Goal: Task Accomplishment & Management: Complete application form

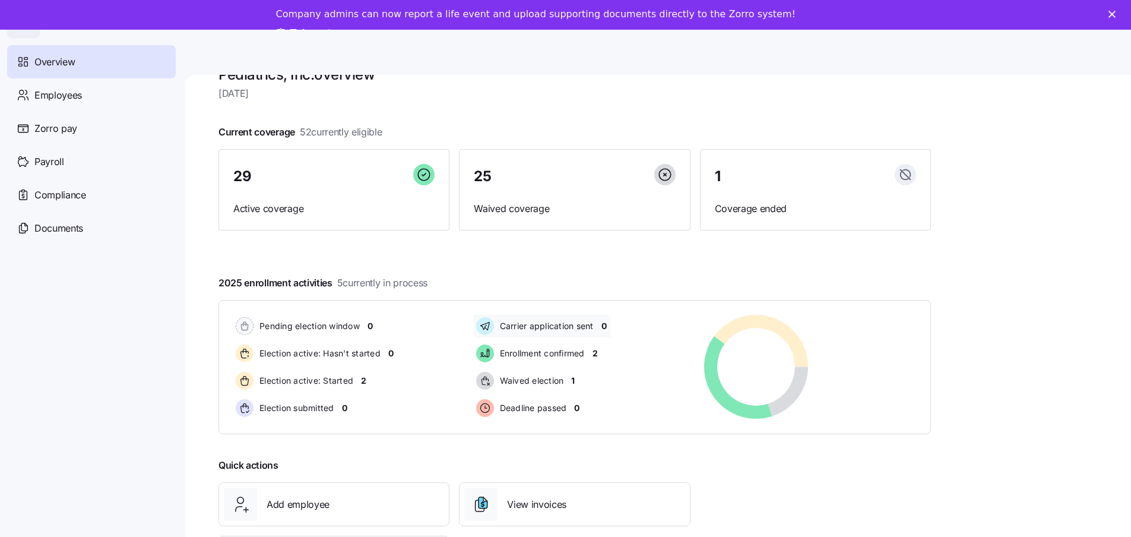
scroll to position [61, 0]
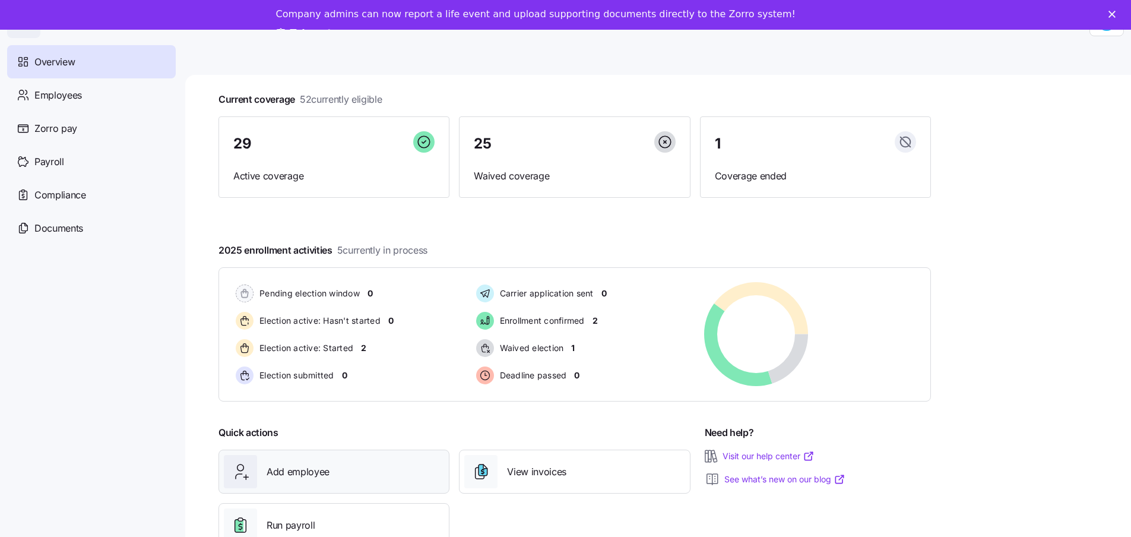
click at [304, 472] on span "Add employee" at bounding box center [298, 471] width 63 height 15
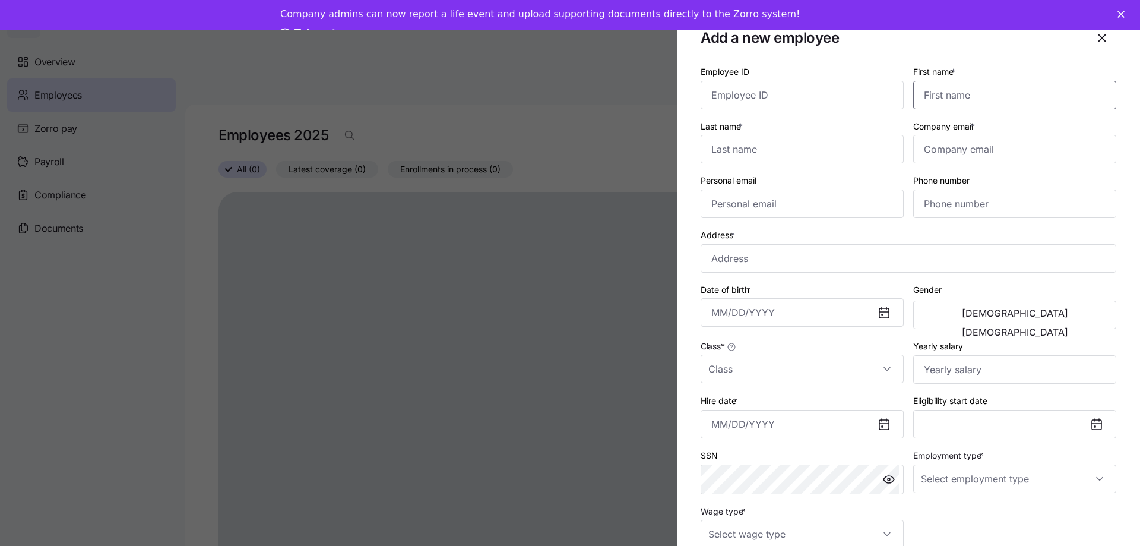
click at [953, 85] on input "First name *" at bounding box center [1014, 95] width 203 height 29
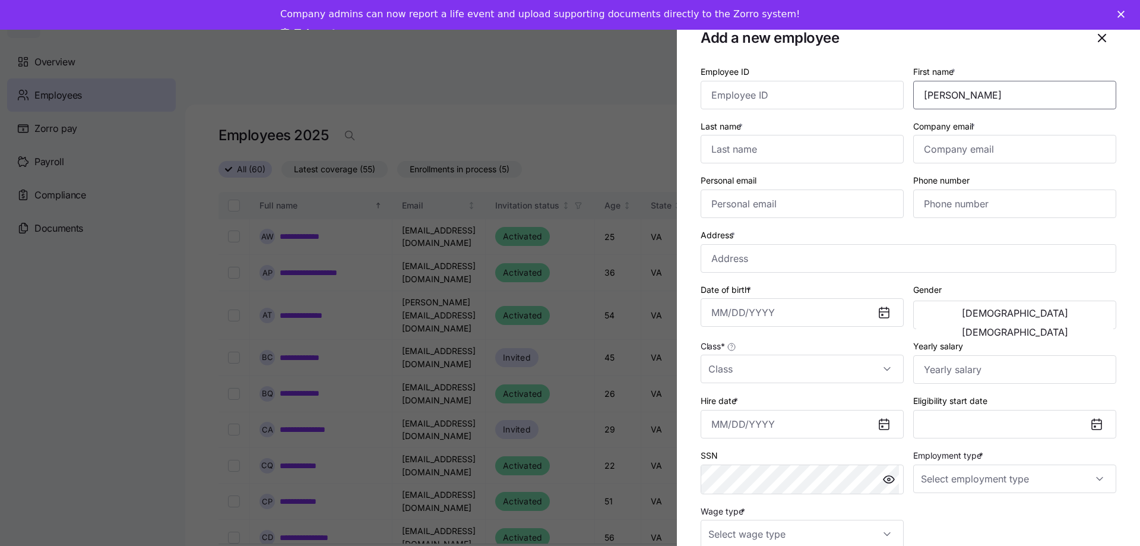
type input "[PERSON_NAME]"
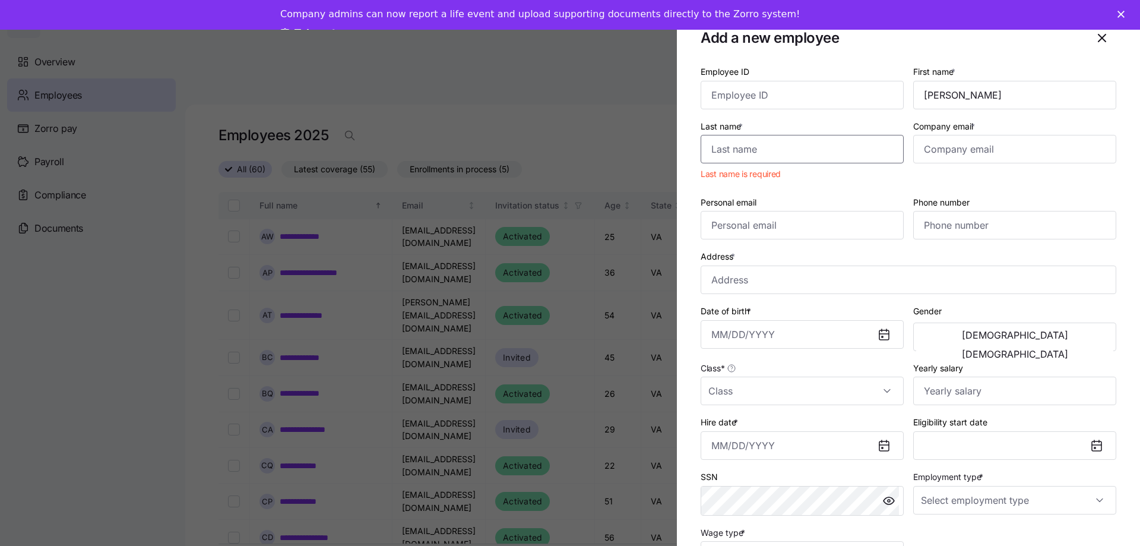
click at [745, 147] on input "Last name *" at bounding box center [802, 149] width 203 height 29
type input "Franklin"
click at [963, 149] on input "Company email *" at bounding box center [1014, 149] width 203 height 29
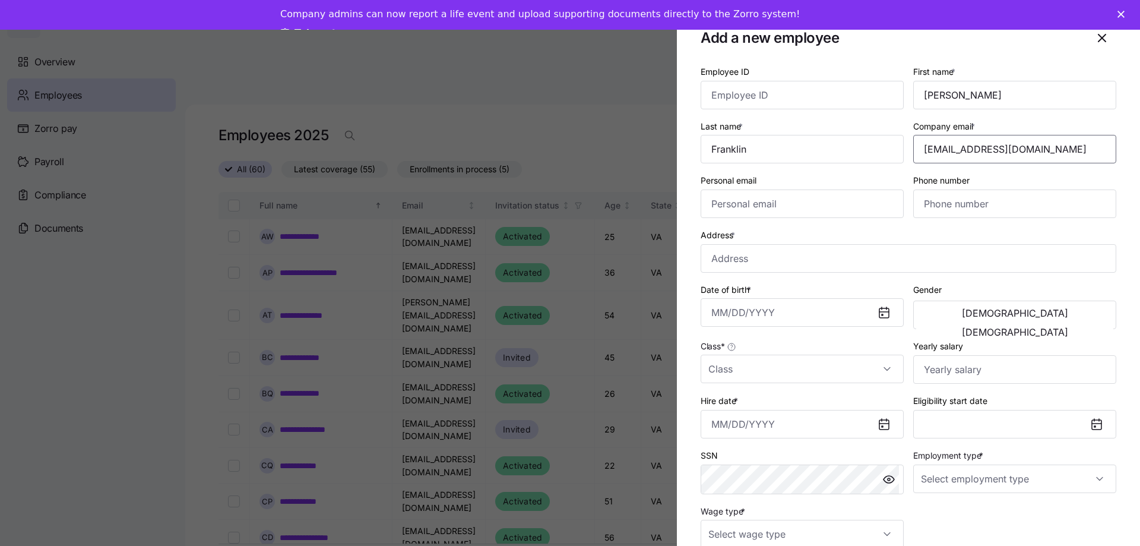
type input "[EMAIL_ADDRESS][DOMAIN_NAME]"
click at [1099, 37] on icon "button" at bounding box center [1102, 37] width 7 height 7
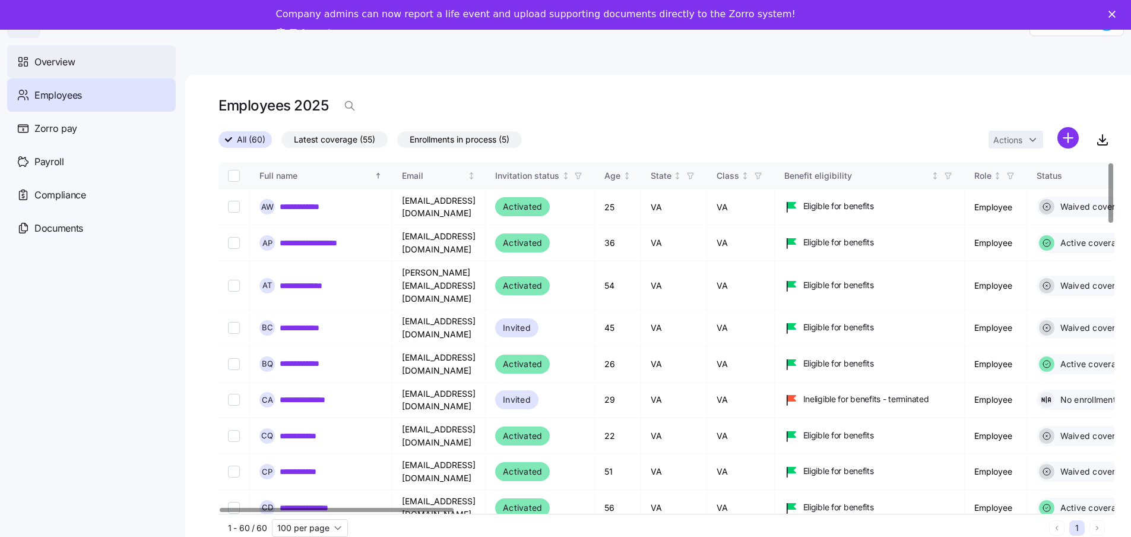
click at [76, 61] on div "Overview" at bounding box center [91, 61] width 169 height 33
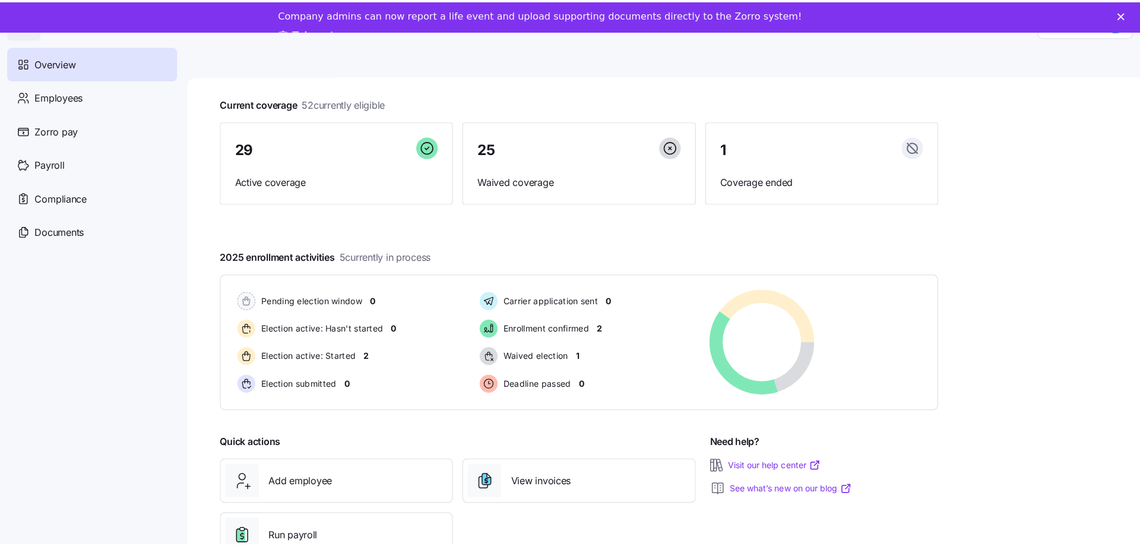
scroll to position [61, 0]
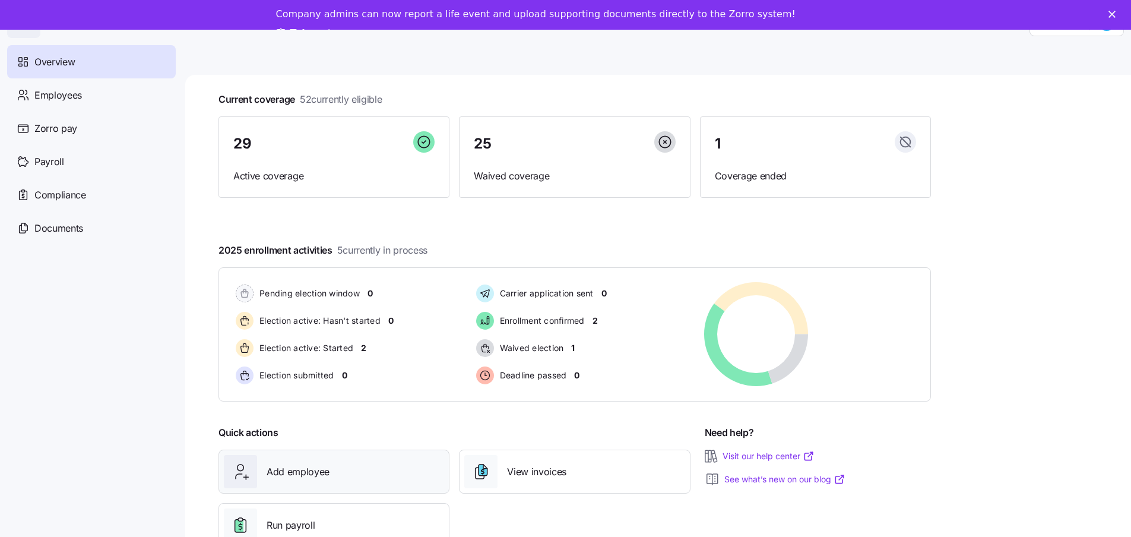
click at [305, 472] on span "Add employee" at bounding box center [298, 471] width 63 height 15
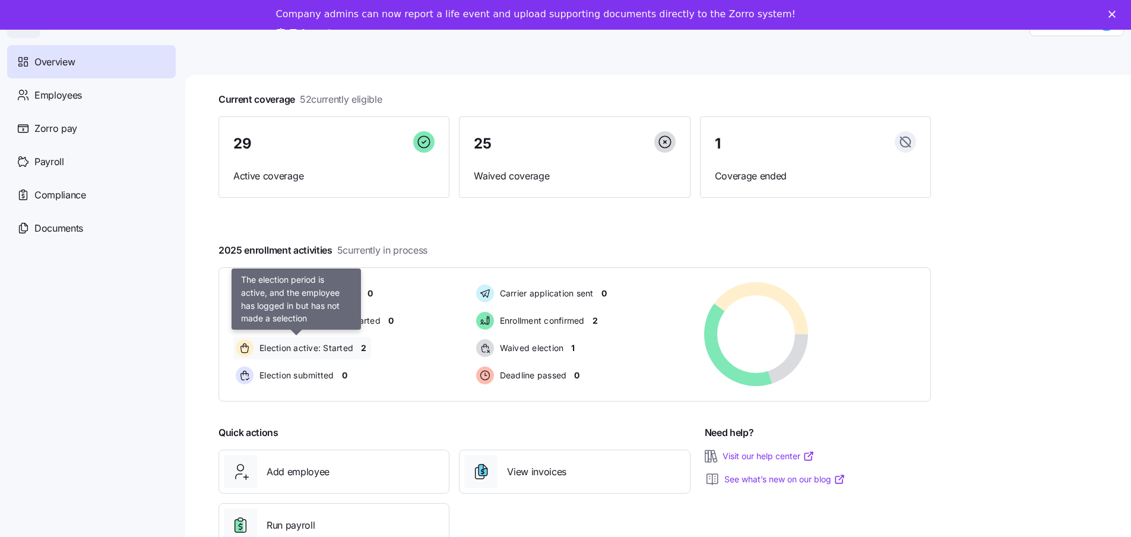
click at [328, 347] on span "Election active: Started" at bounding box center [304, 348] width 97 height 12
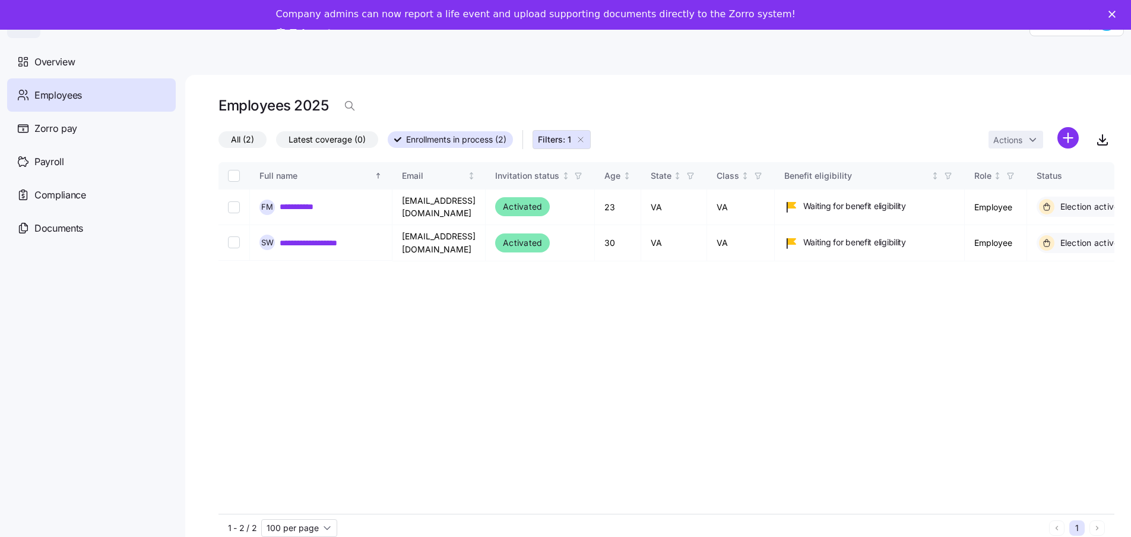
type input "50 per page"
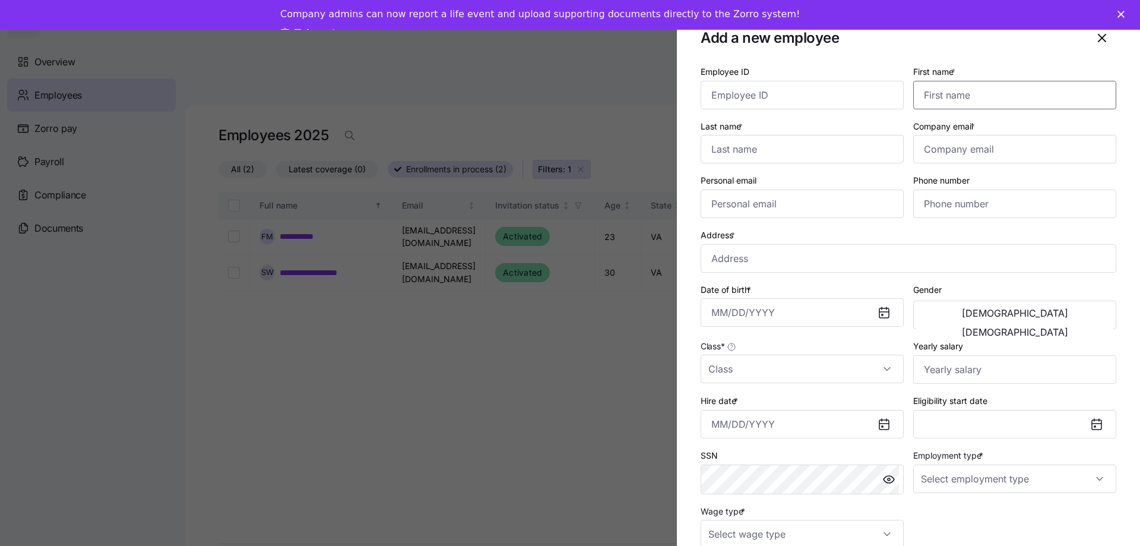
click at [963, 92] on input "First name *" at bounding box center [1014, 95] width 203 height 29
type input "[PERSON_NAME]"
click at [778, 151] on input "Last name *" at bounding box center [802, 149] width 203 height 29
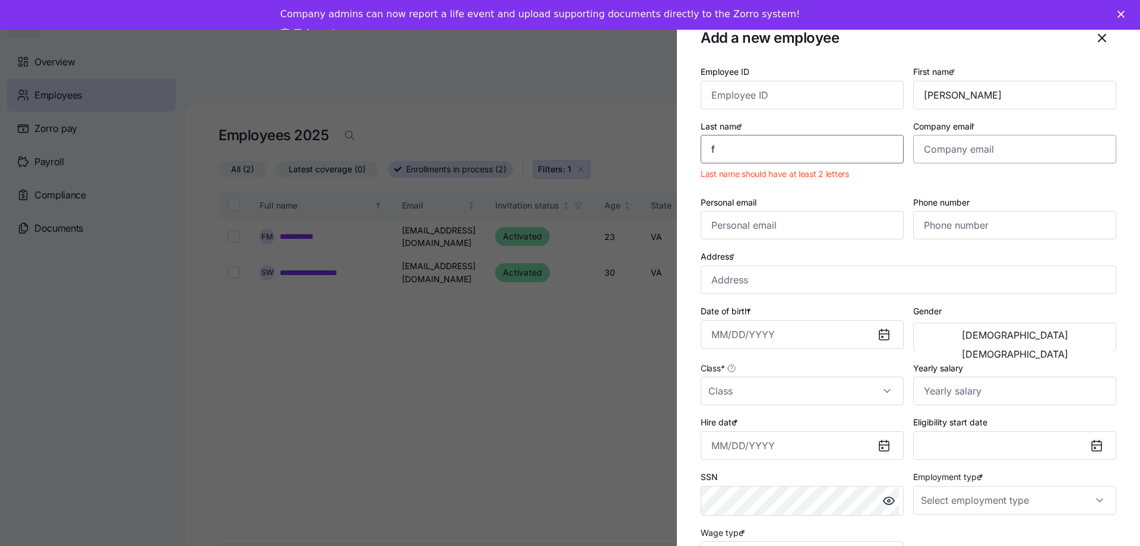
type input "f"
click at [935, 151] on input "Company email *" at bounding box center [1014, 149] width 203 height 29
type input "[EMAIL_ADDRESS][DOMAIN_NAME]"
click at [728, 151] on input "f" at bounding box center [802, 149] width 203 height 29
type input "Franklin"
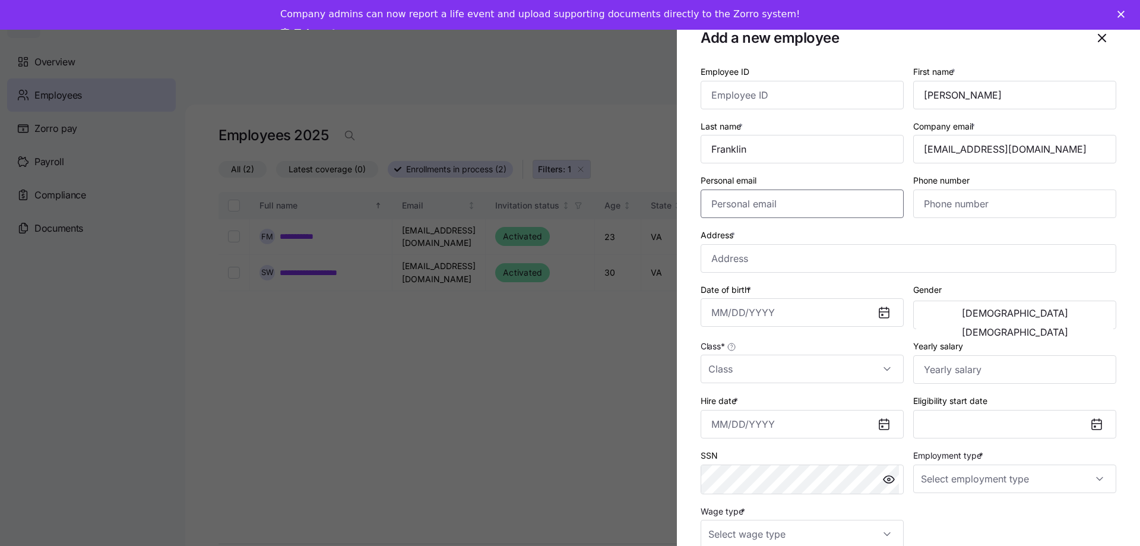
click at [822, 205] on input "Personal email" at bounding box center [802, 203] width 203 height 29
click at [715, 204] on input "Personal email" at bounding box center [802, 203] width 203 height 29
type input "[EMAIL_ADDRESS][US_STATE][DOMAIN_NAME]"
click at [955, 205] on input "Phone number" at bounding box center [1014, 203] width 203 height 29
type input "[PHONE_NUMBER]"
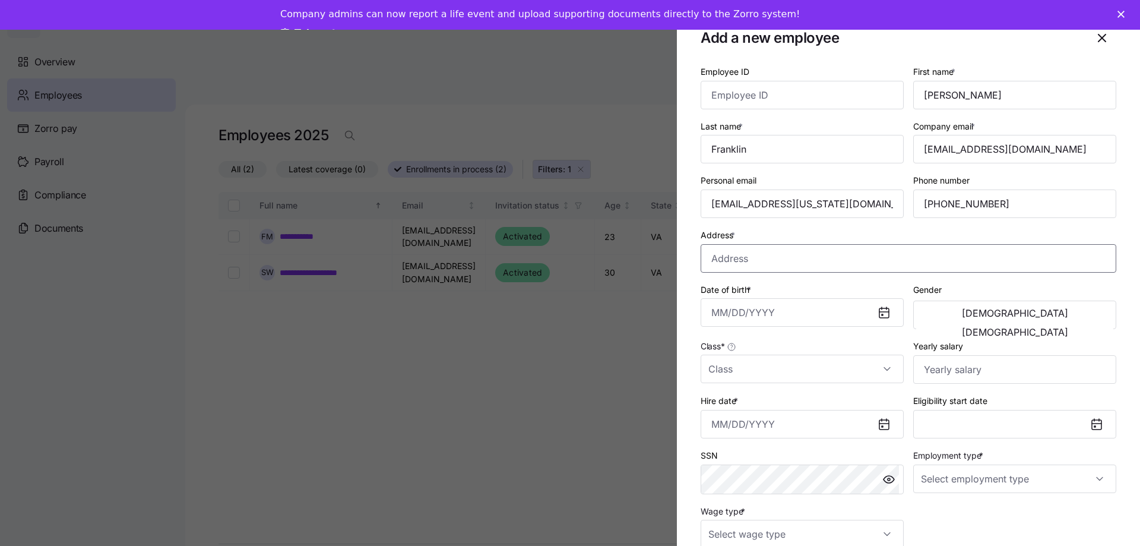
click at [748, 262] on input "Address *" at bounding box center [909, 258] width 416 height 29
type input "[STREET_ADDRESS]"
click at [770, 314] on input "Date of birth *" at bounding box center [802, 312] width 203 height 29
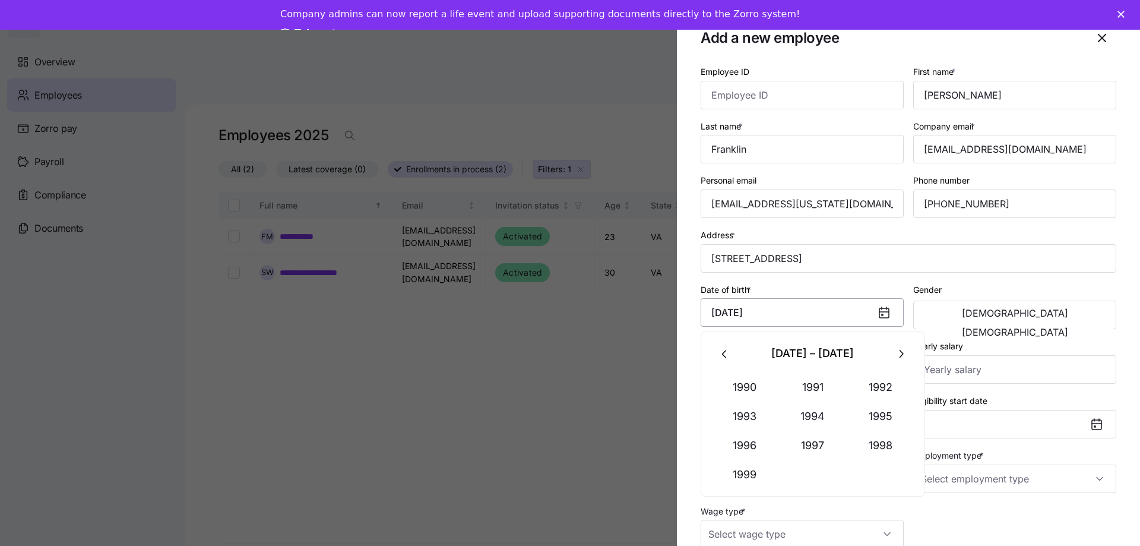
type input "[DATE]"
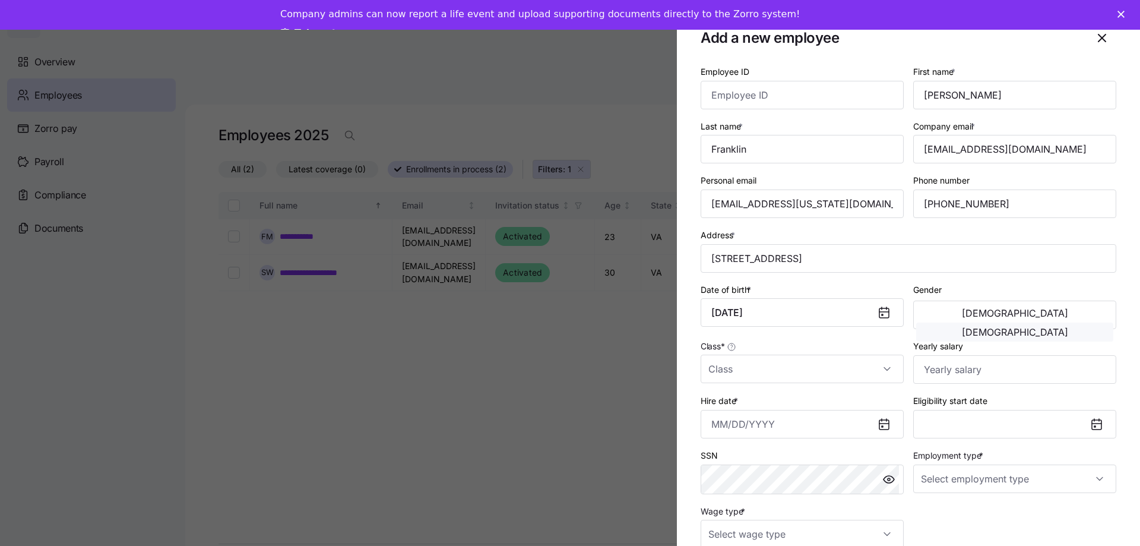
click at [1045, 327] on span "[DEMOGRAPHIC_DATA]" at bounding box center [1015, 332] width 106 height 10
click at [829, 372] on input "Class *" at bounding box center [802, 369] width 203 height 29
click at [769, 407] on div "VA" at bounding box center [799, 405] width 189 height 25
type input "VA"
click at [972, 370] on input "Yearly salary" at bounding box center [1014, 369] width 203 height 29
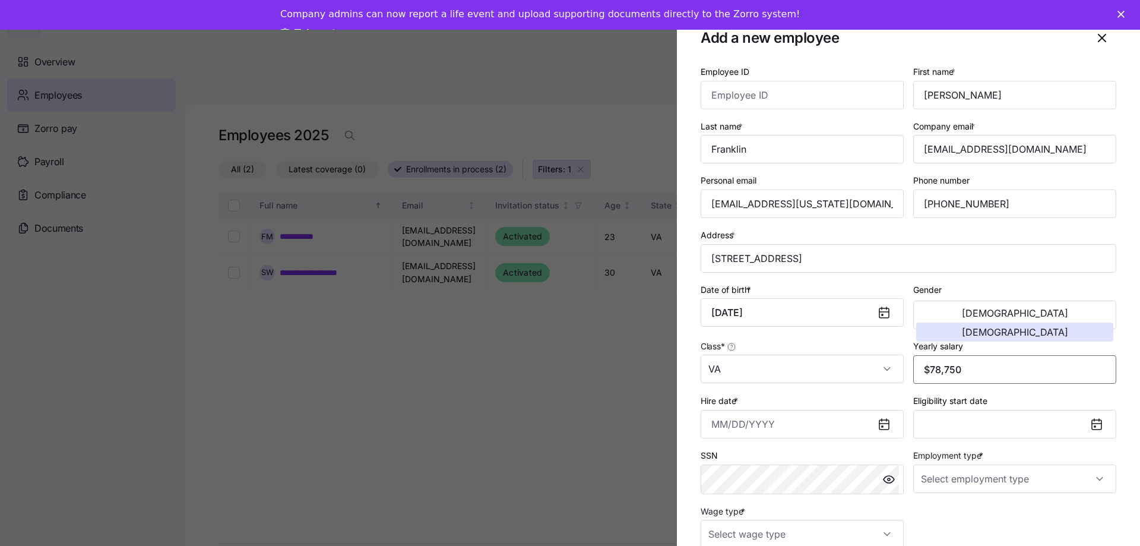
type input "$78,750"
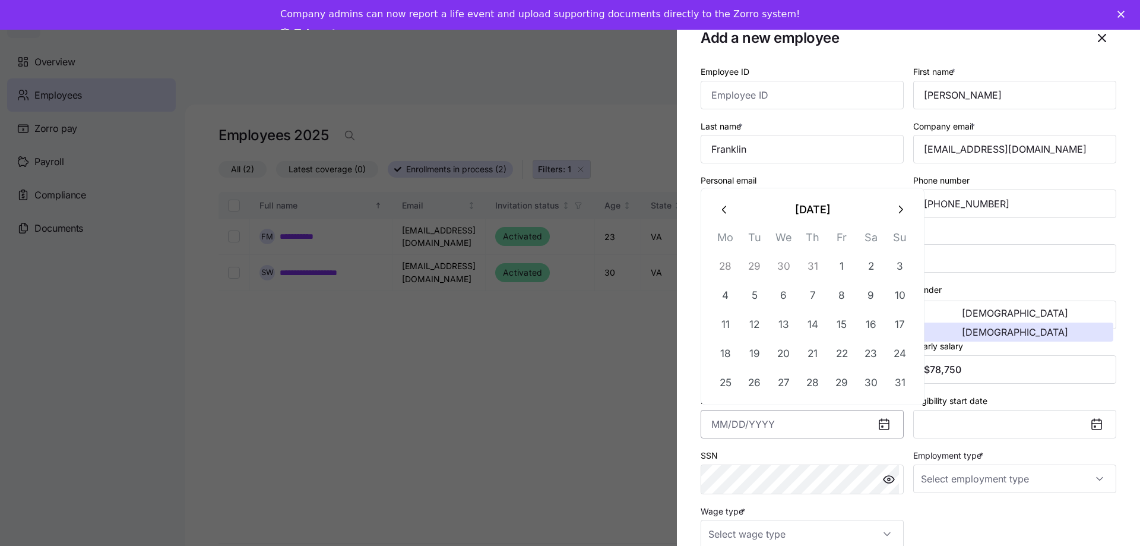
click at [800, 426] on input "Hire date *" at bounding box center [802, 424] width 203 height 29
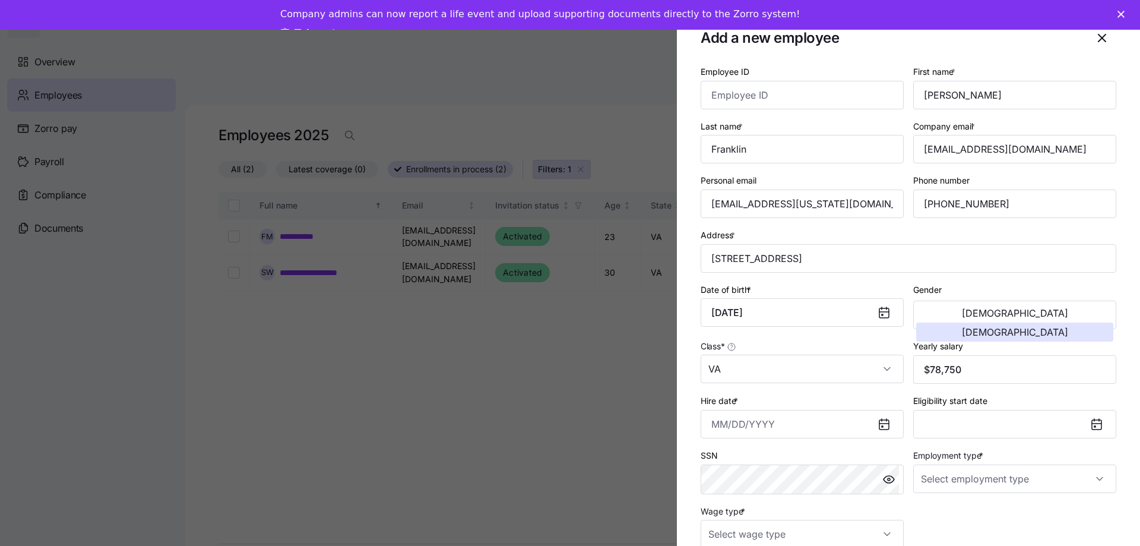
click at [881, 453] on div "SSN" at bounding box center [802, 471] width 203 height 46
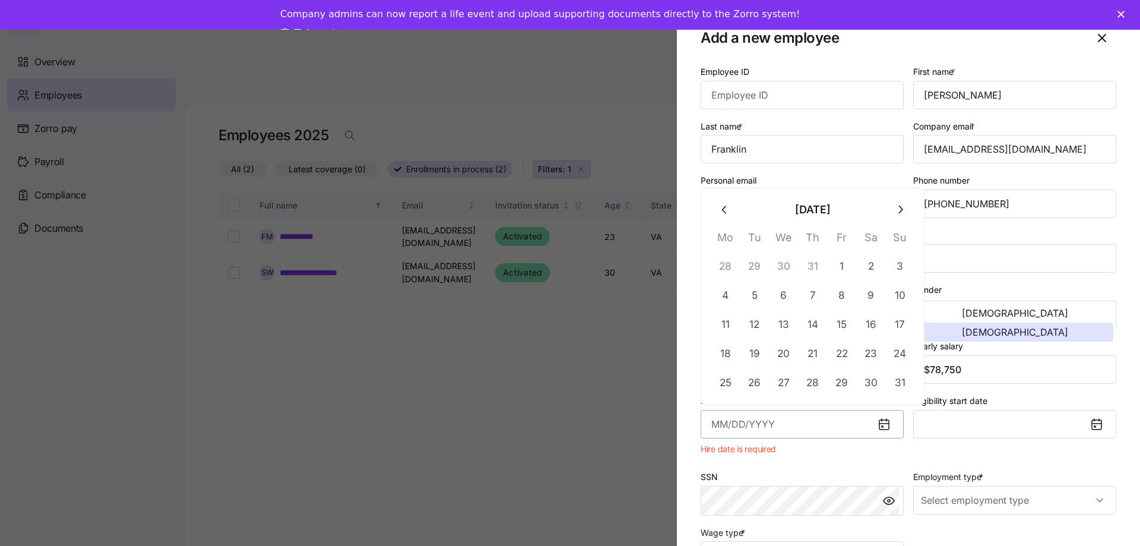
click at [784, 423] on input "Hire date *" at bounding box center [802, 424] width 203 height 29
click at [895, 210] on icon "button" at bounding box center [900, 209] width 13 height 13
click at [783, 385] on button "1" at bounding box center [784, 382] width 29 height 29
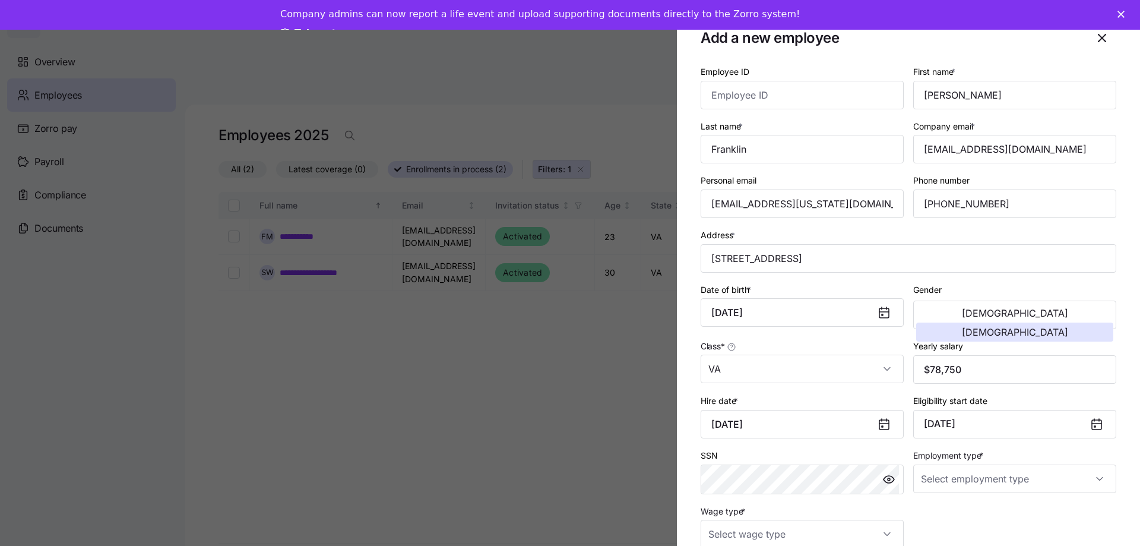
click at [879, 423] on icon at bounding box center [884, 423] width 10 height 0
click at [806, 427] on input "[DATE]" at bounding box center [802, 424] width 203 height 29
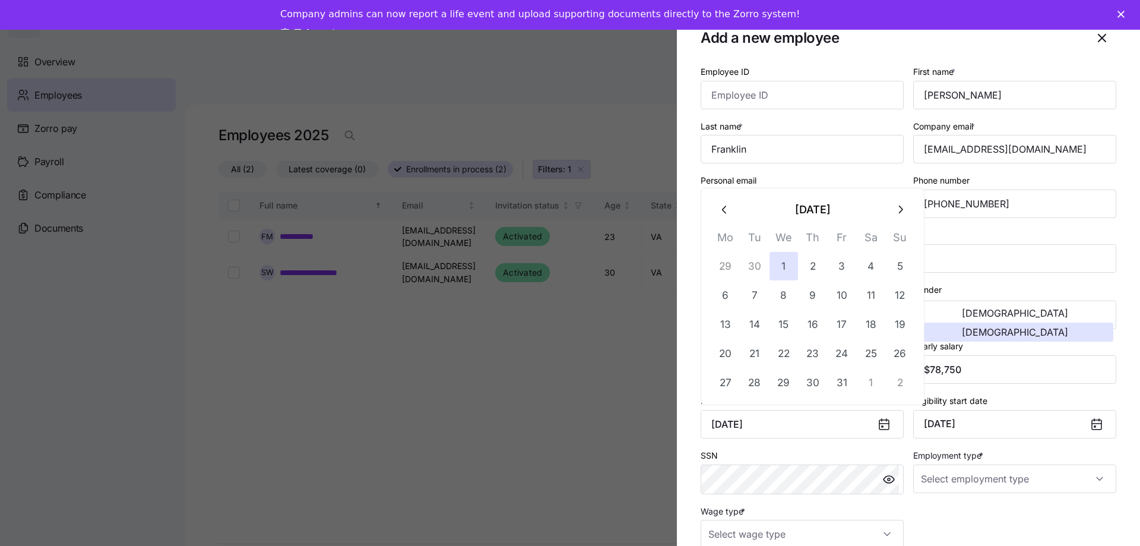
click at [725, 207] on icon "button" at bounding box center [724, 209] width 4 height 8
click at [734, 266] on button "1" at bounding box center [725, 266] width 29 height 29
type input "[DATE]"
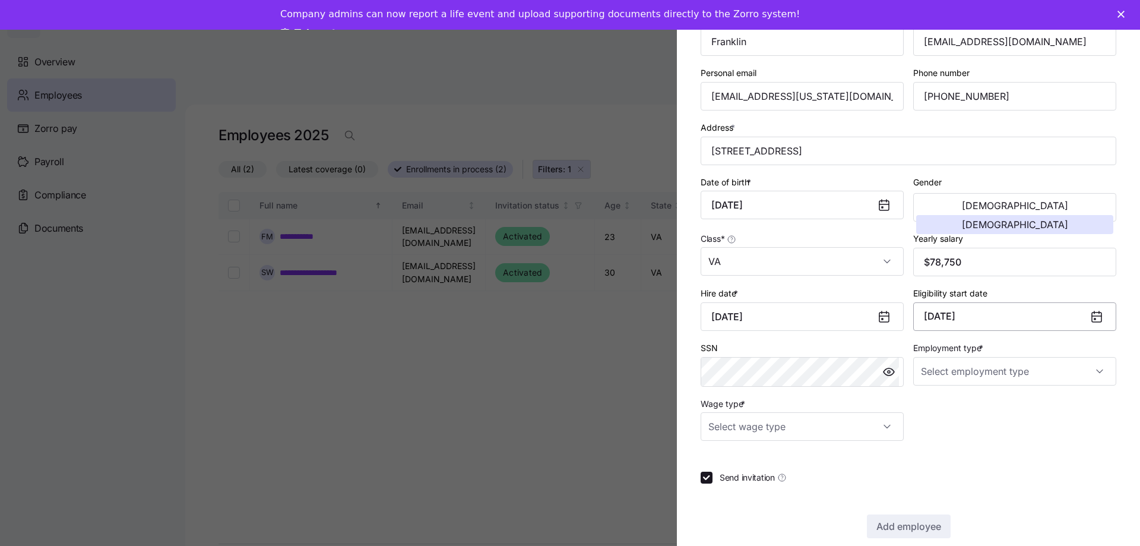
scroll to position [124, 0]
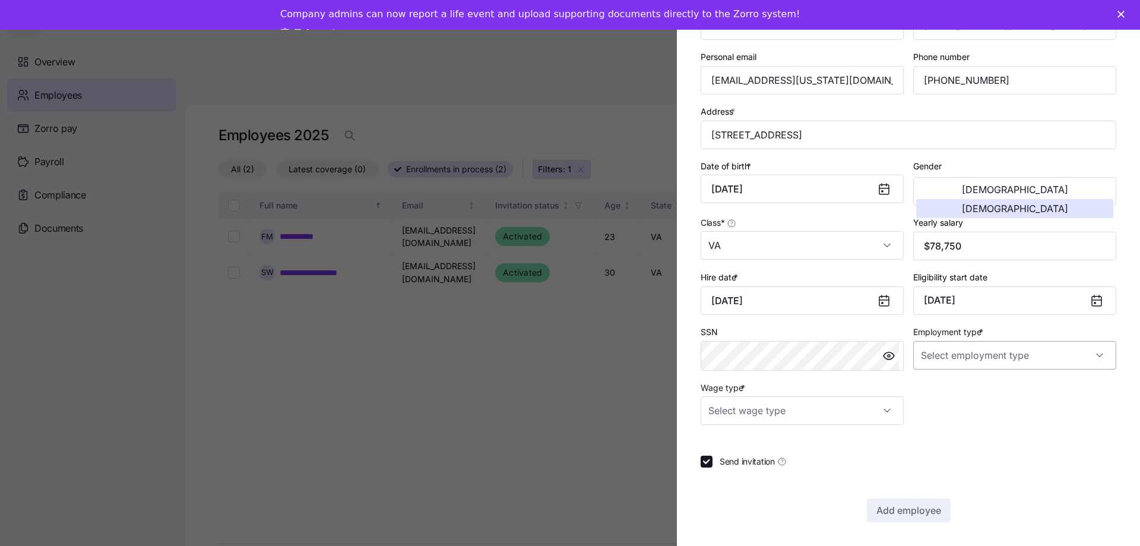
click at [982, 355] on input "Employment type *" at bounding box center [1014, 355] width 203 height 29
drag, startPoint x: 946, startPoint y: 390, endPoint x: 939, endPoint y: 391, distance: 7.2
click at [945, 390] on span "Full Time" at bounding box center [940, 391] width 34 height 13
type input "Full Time"
click at [854, 408] on input "Wage type *" at bounding box center [802, 410] width 203 height 29
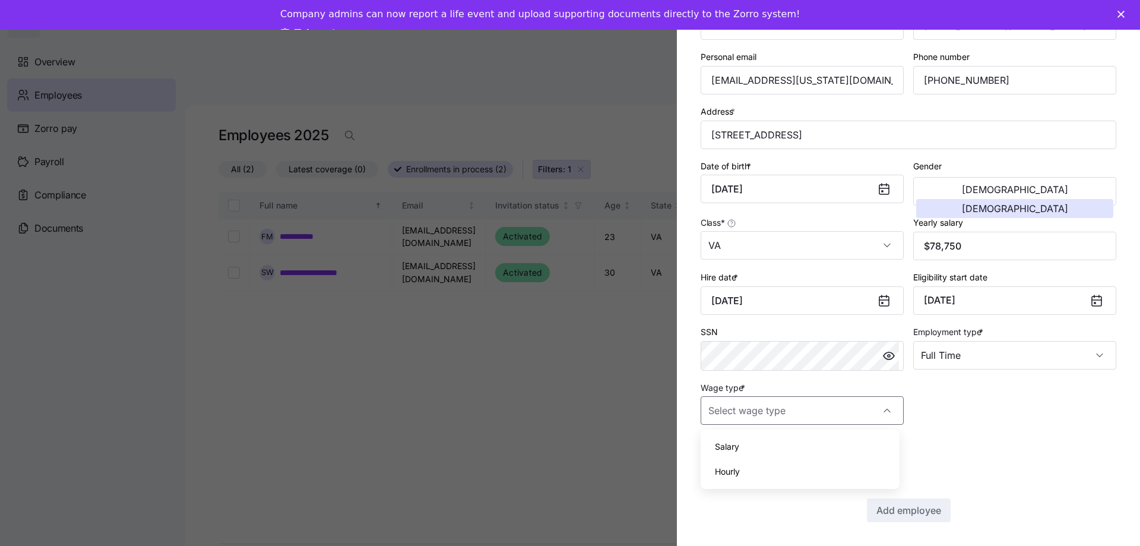
click at [734, 448] on span "Salary" at bounding box center [727, 446] width 24 height 13
type input "Salary"
click at [906, 516] on span "Add employee" at bounding box center [908, 510] width 65 height 14
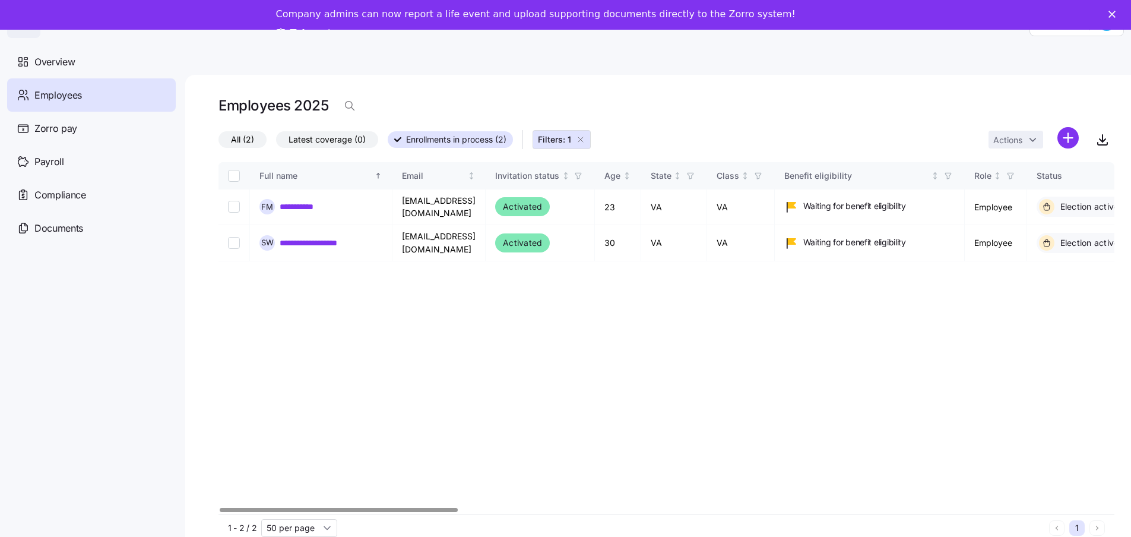
click at [555, 321] on div "**********" at bounding box center [667, 338] width 896 height 352
click at [67, 60] on span "Overview" at bounding box center [54, 62] width 40 height 15
